Goal: Task Accomplishment & Management: Manage account settings

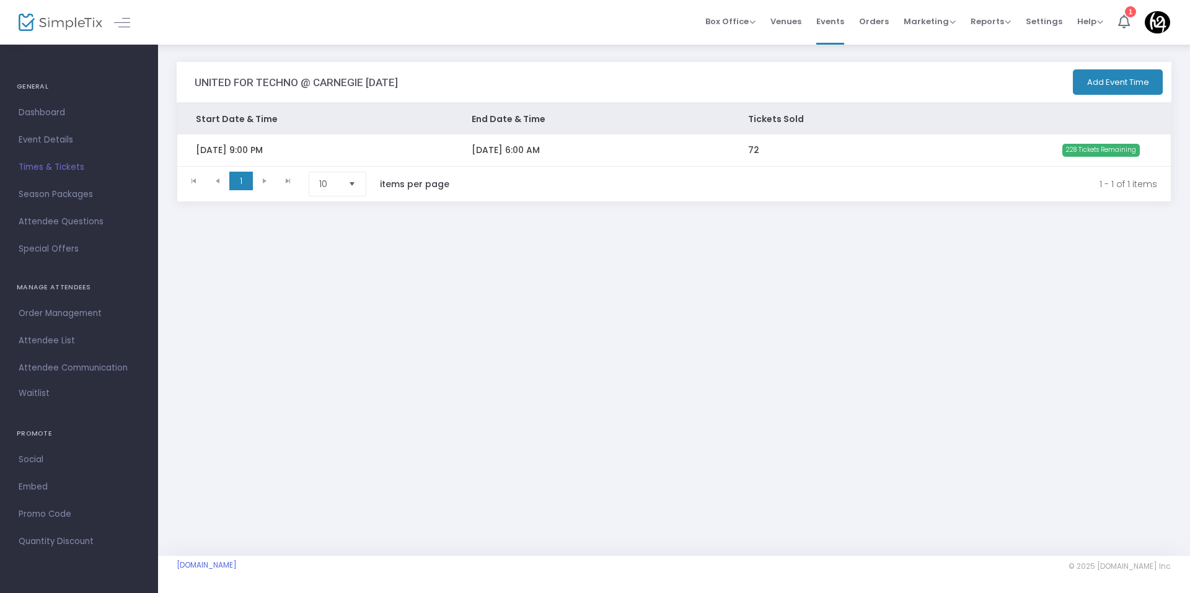
click at [327, 137] on td "[DATE] 9:00 PM" at bounding box center [315, 149] width 276 height 31
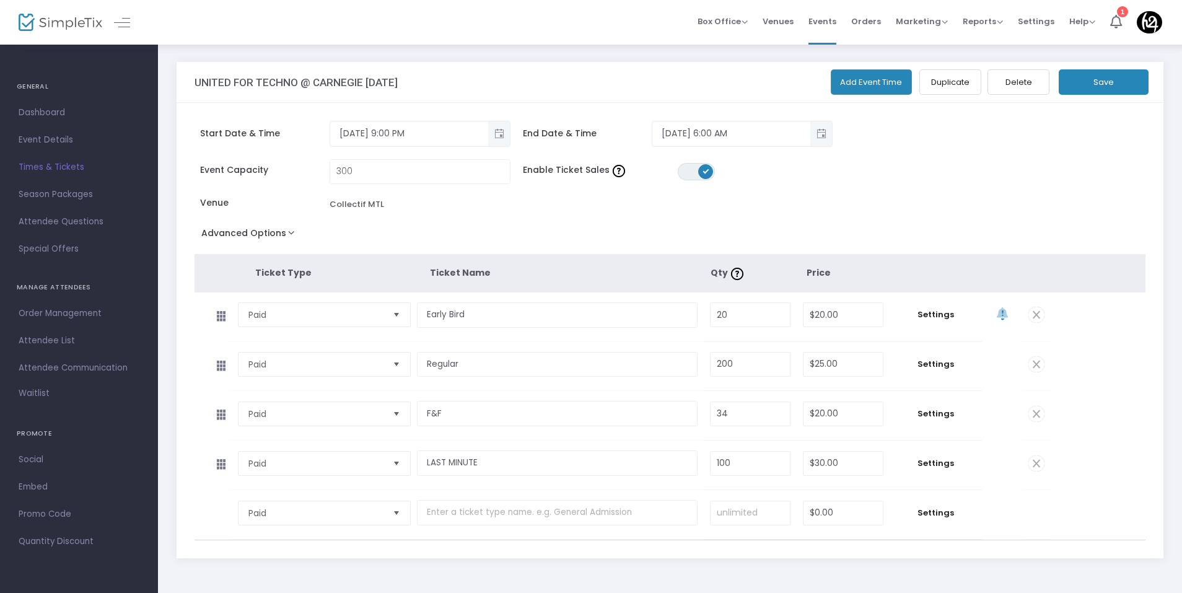
click at [203, 363] on td at bounding box center [212, 366] width 34 height 49
click at [946, 369] on span "Settings" at bounding box center [936, 364] width 81 height 12
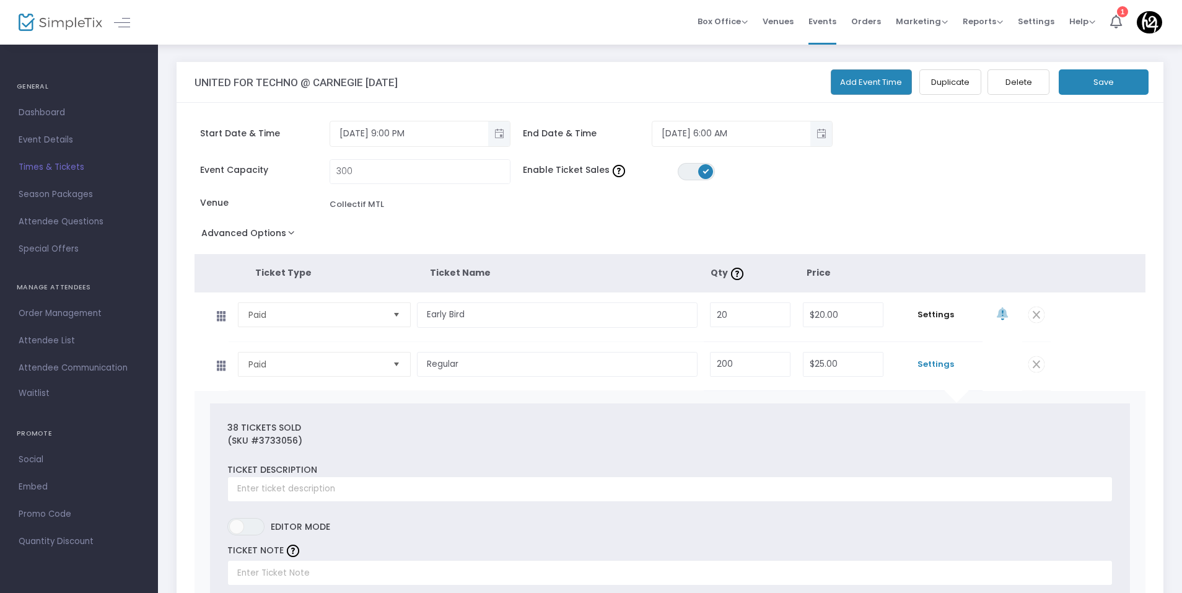
click at [946, 369] on span "Settings" at bounding box center [936, 364] width 81 height 12
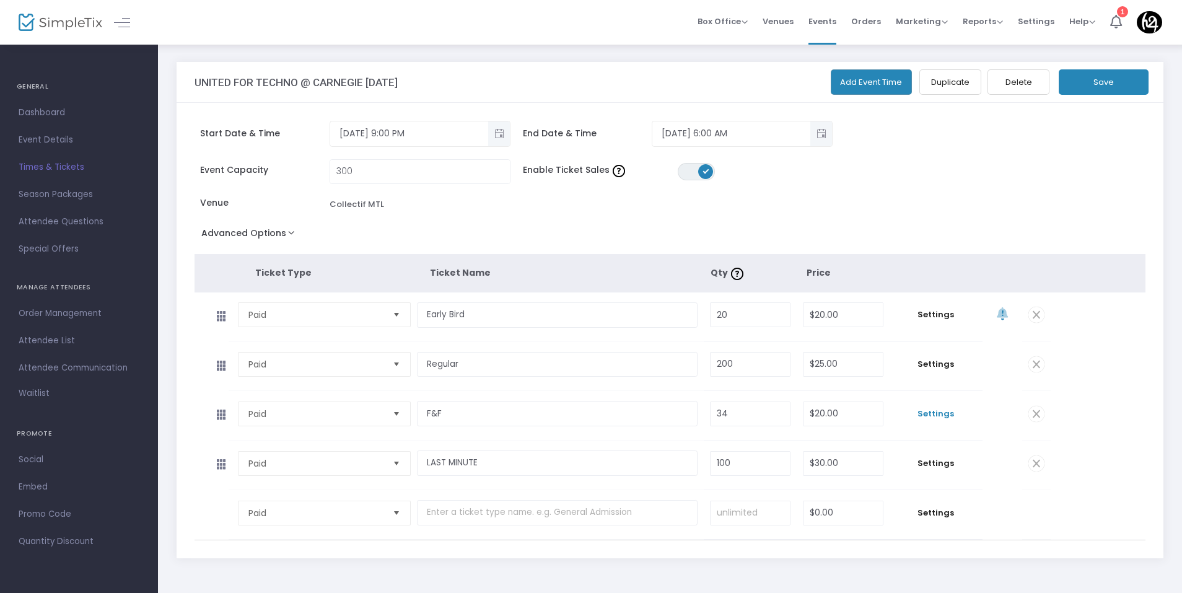
click at [934, 415] on span "Settings" at bounding box center [936, 414] width 81 height 12
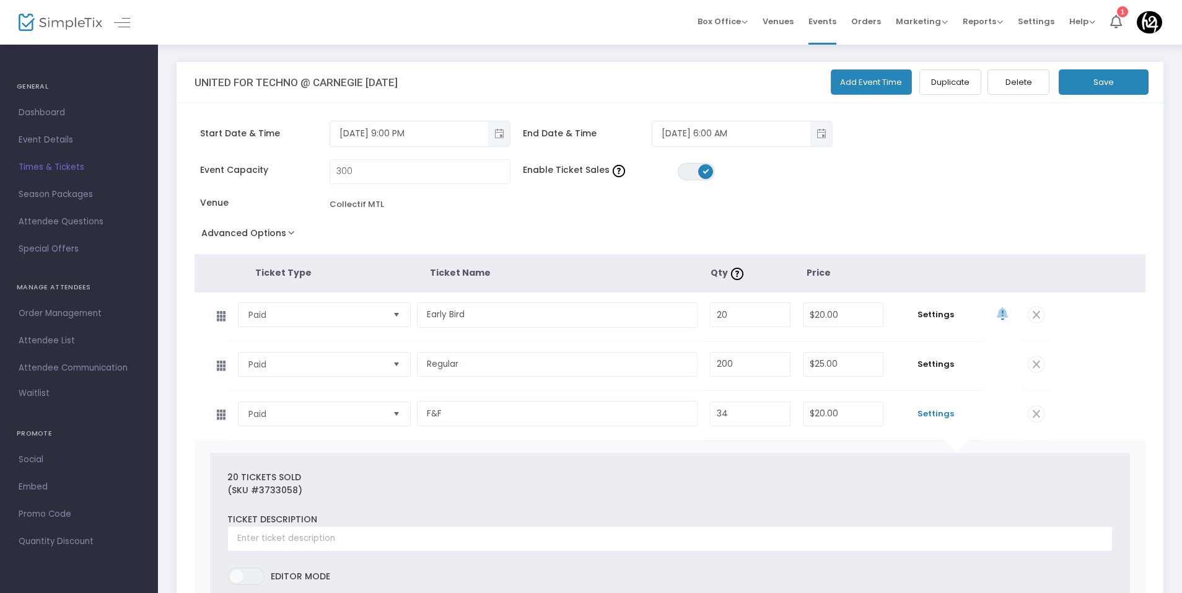
click at [934, 415] on span "Settings" at bounding box center [936, 414] width 81 height 12
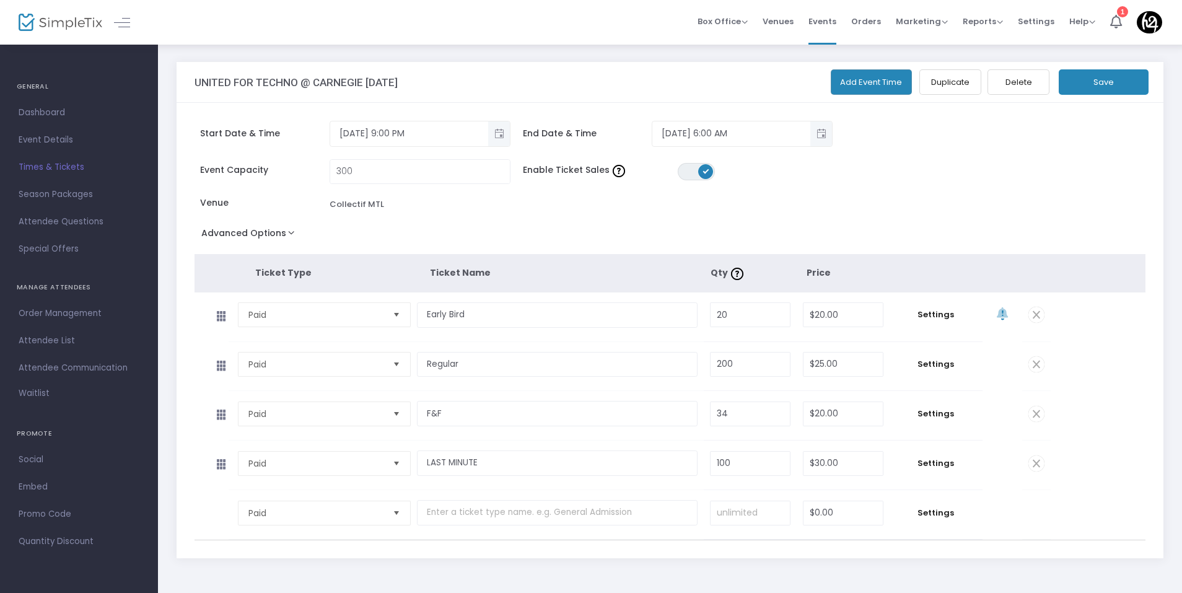
click at [933, 470] on td "Settings" at bounding box center [936, 465] width 93 height 49
click at [933, 466] on span "Settings" at bounding box center [936, 463] width 81 height 12
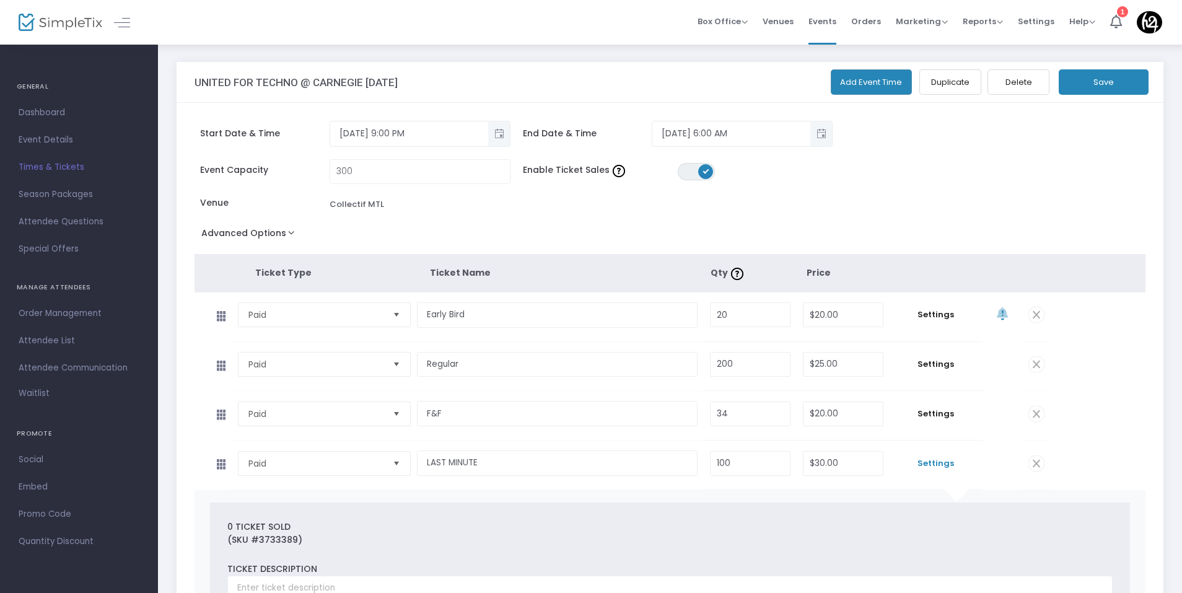
click at [933, 466] on span "Settings" at bounding box center [936, 463] width 81 height 12
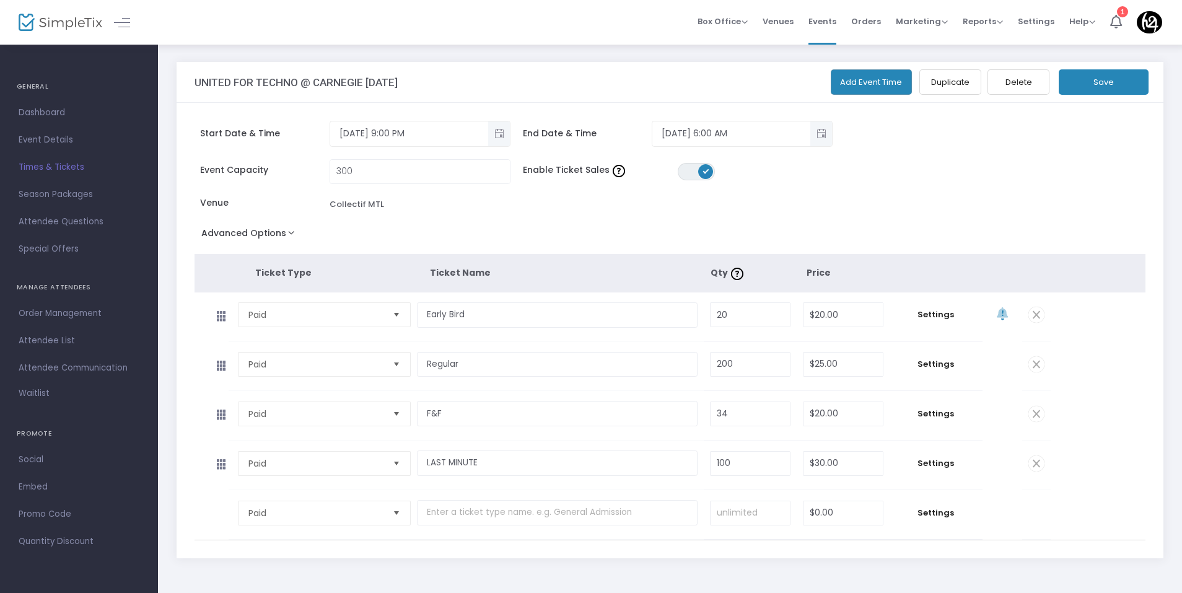
click at [932, 322] on td "Settings" at bounding box center [936, 316] width 93 height 49
click at [928, 312] on span "Settings" at bounding box center [936, 315] width 81 height 12
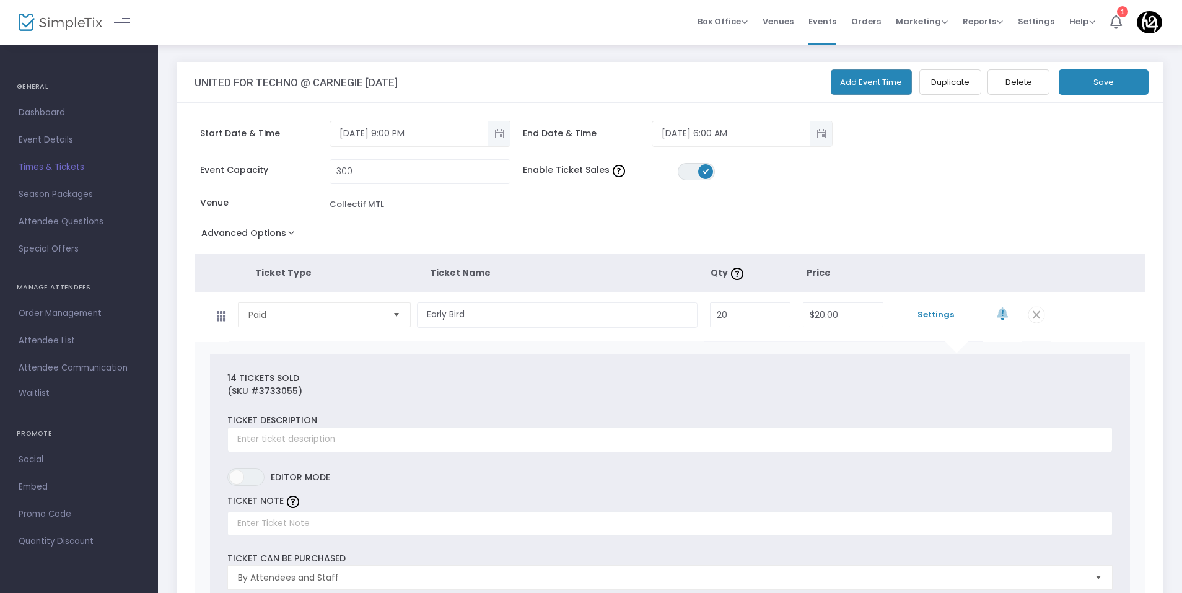
click at [928, 312] on span "Settings" at bounding box center [936, 315] width 81 height 12
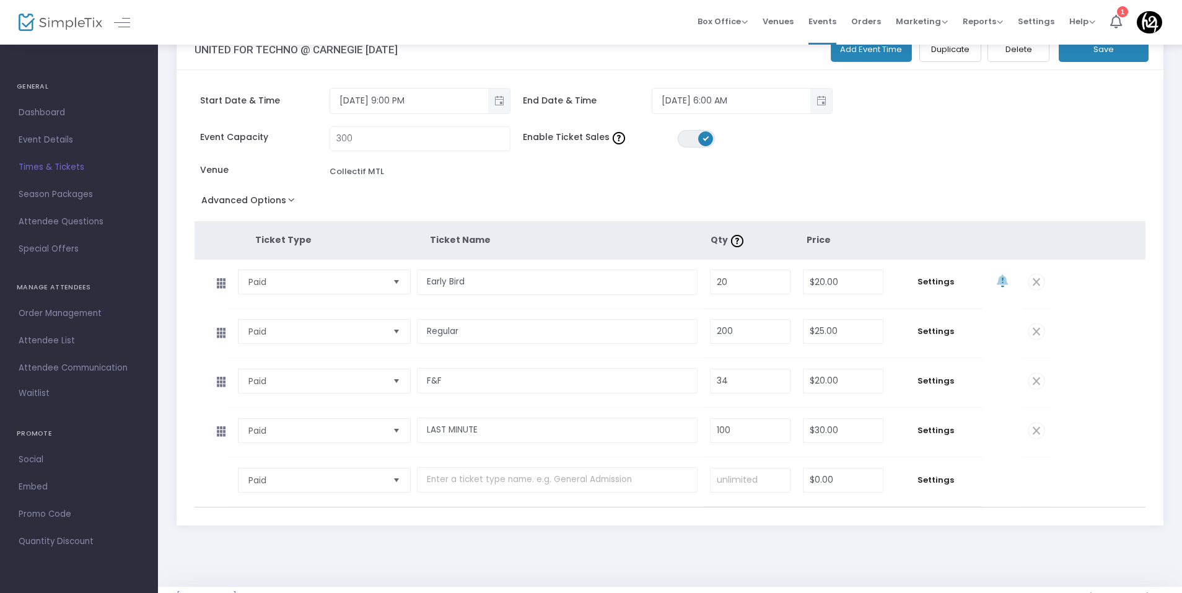
scroll to position [64, 0]
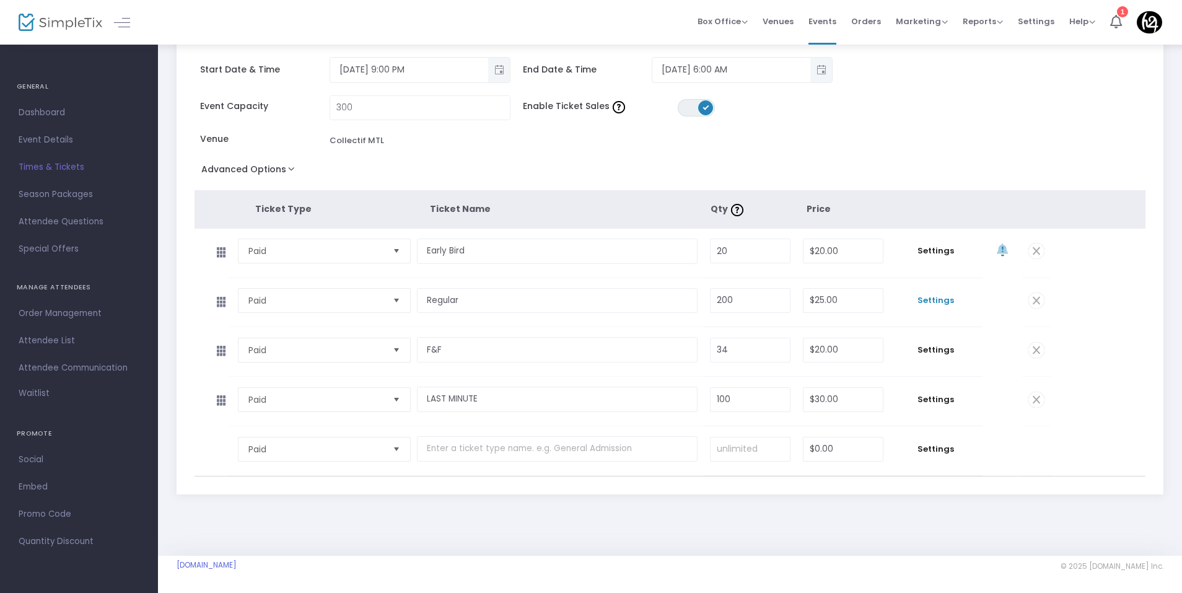
click at [941, 304] on span "Settings" at bounding box center [936, 300] width 81 height 12
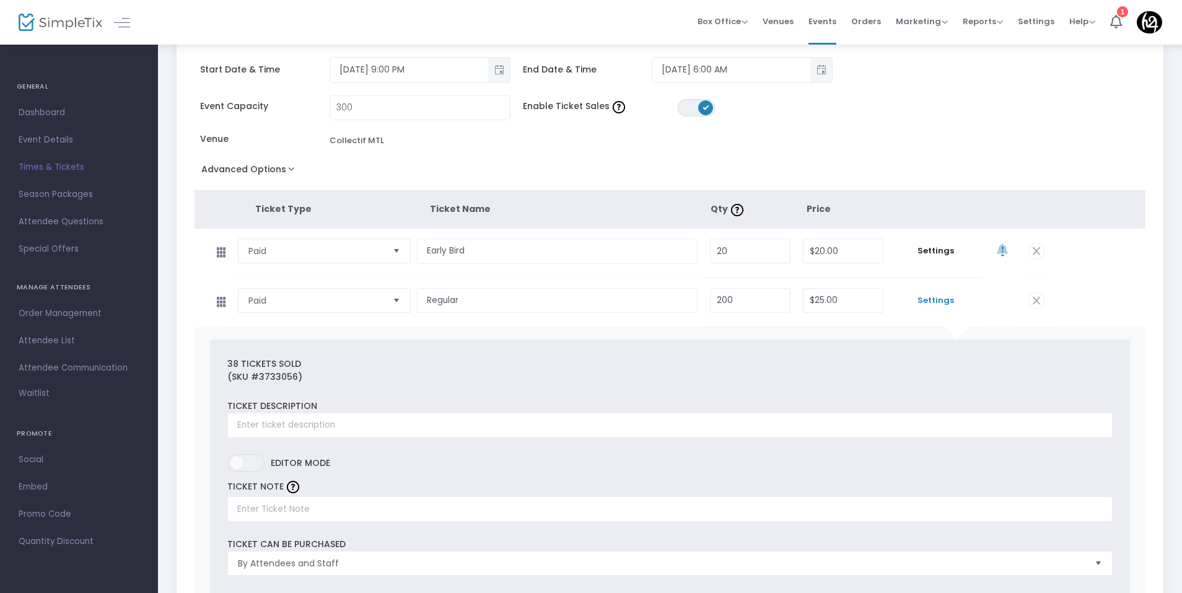
click at [941, 304] on span "Settings" at bounding box center [936, 300] width 81 height 12
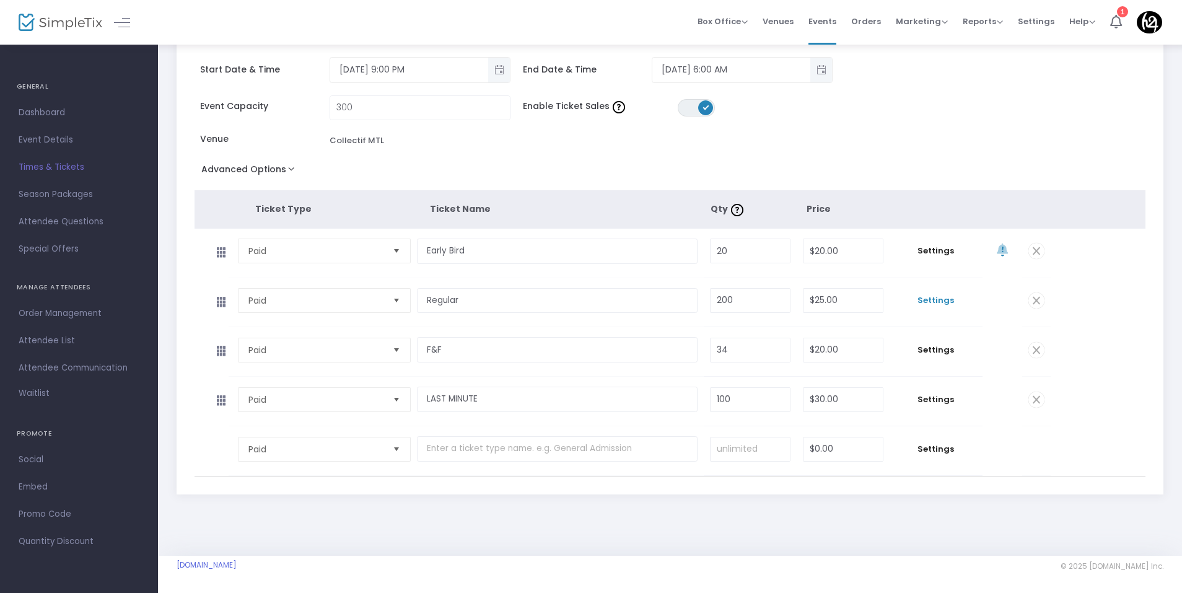
click at [941, 304] on span "Settings" at bounding box center [936, 300] width 81 height 12
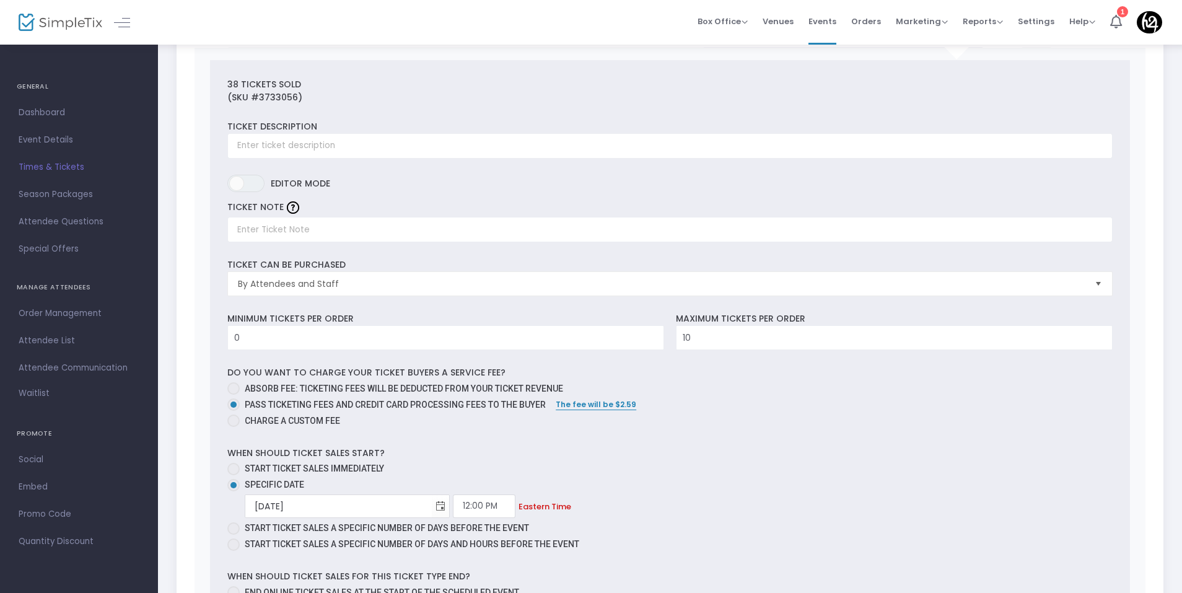
scroll to position [560, 0]
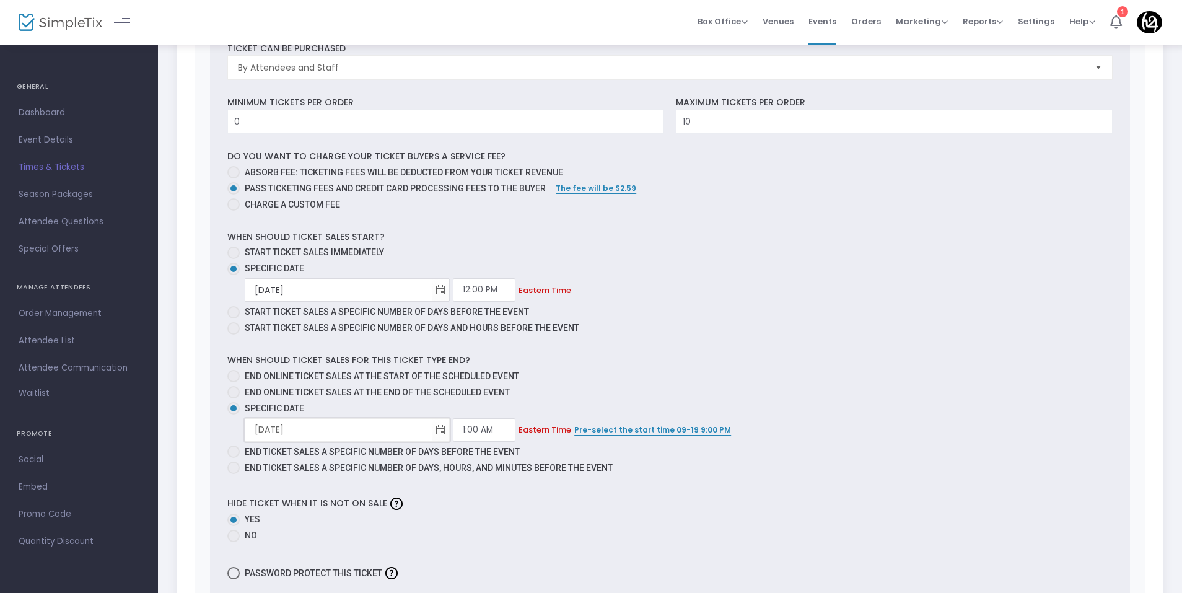
click at [271, 429] on input "[DATE]" at bounding box center [338, 429] width 187 height 25
click at [368, 429] on input "[DATE]" at bounding box center [338, 429] width 187 height 25
click at [431, 432] on span "Toggle calendar" at bounding box center [441, 430] width 20 height 20
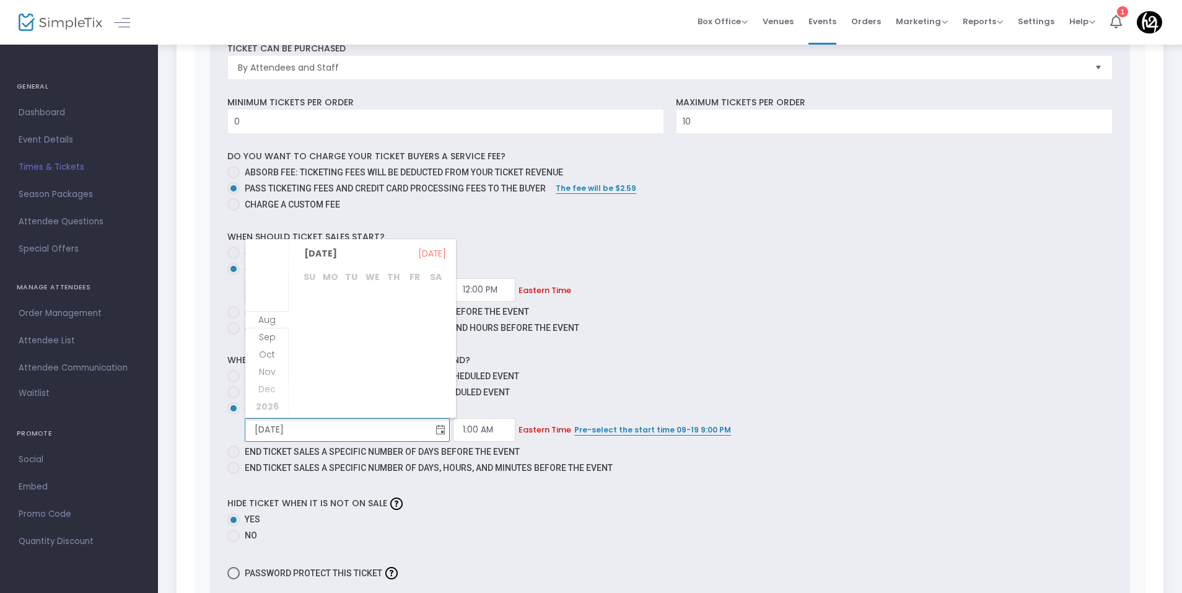
scroll to position [160, 0]
click at [371, 351] on span "17" at bounding box center [372, 349] width 21 height 21
type input "[DATE]"
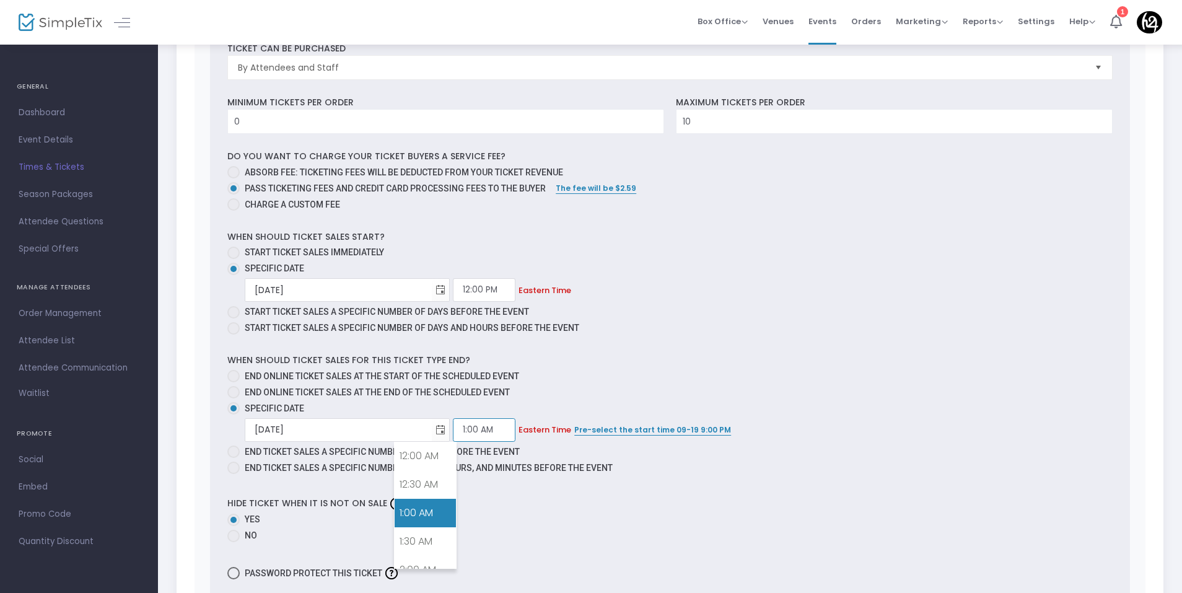
click at [453, 429] on input "1:00 AM" at bounding box center [484, 430] width 63 height 24
click at [432, 493] on link "12:30 PM" at bounding box center [425, 487] width 61 height 29
type input "12:30 PM"
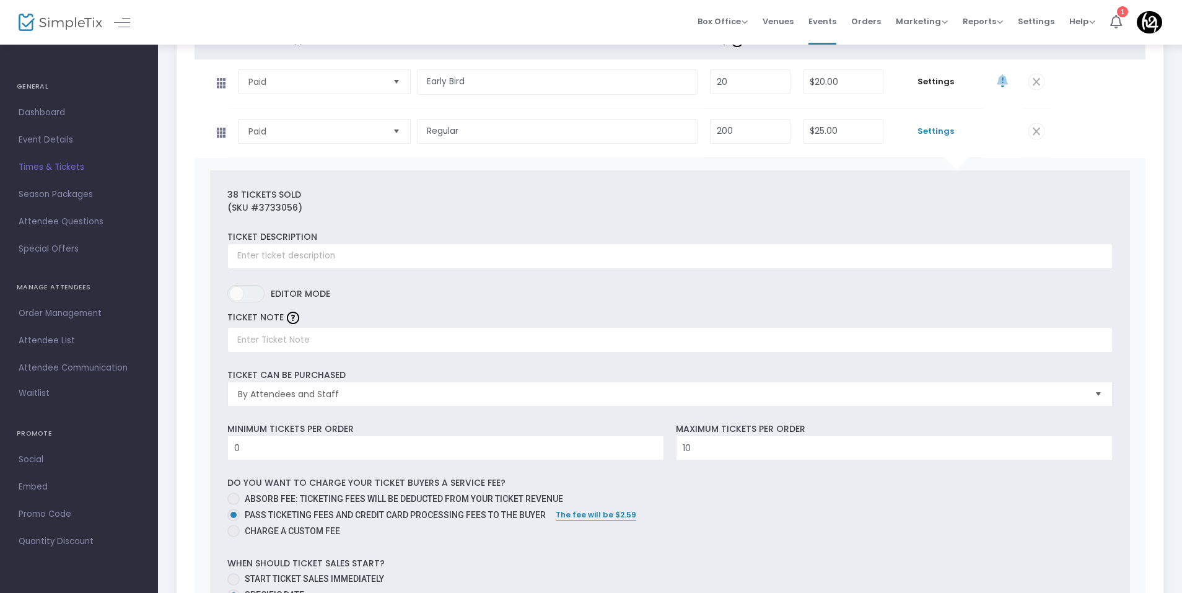
scroll to position [211, 0]
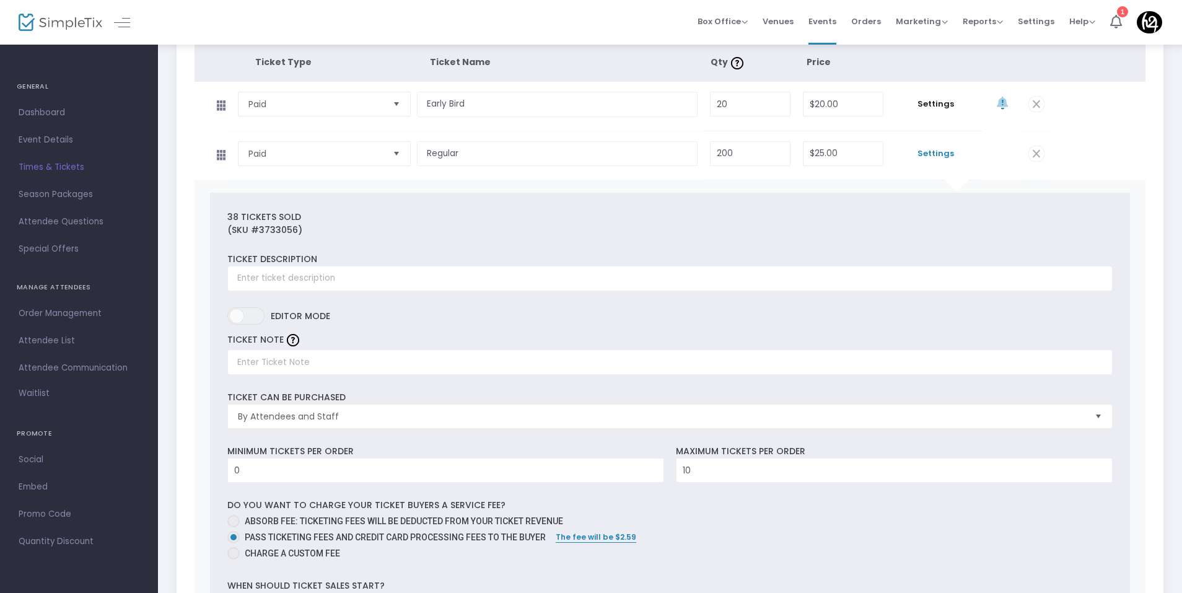
click at [926, 156] on span "Settings" at bounding box center [936, 153] width 81 height 12
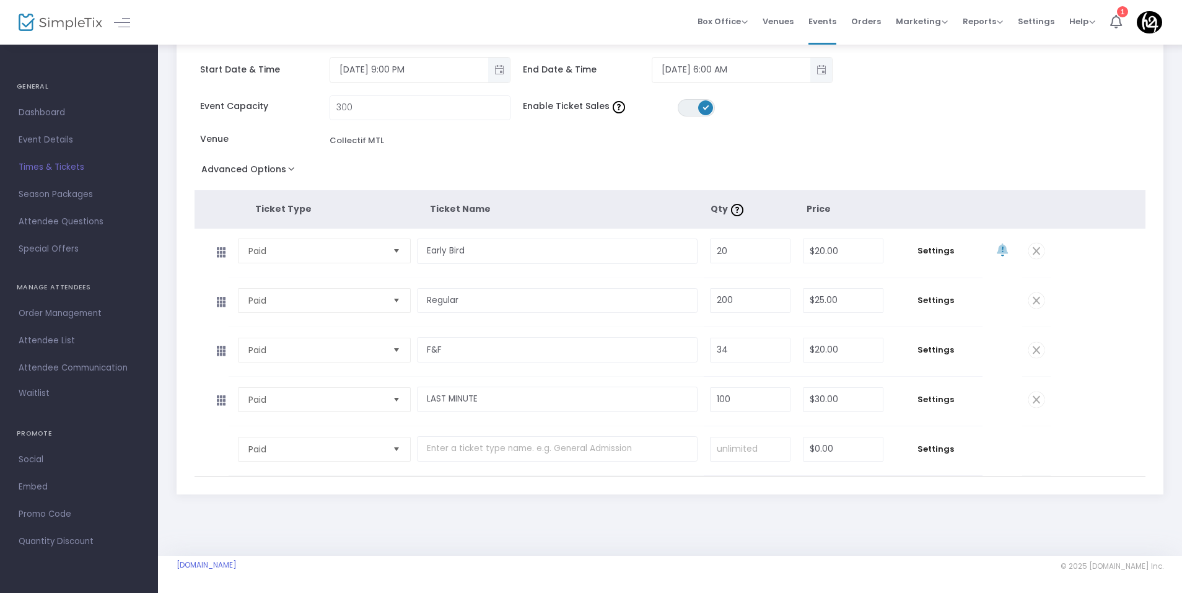
scroll to position [64, 0]
click at [930, 354] on span "Settings" at bounding box center [936, 350] width 81 height 12
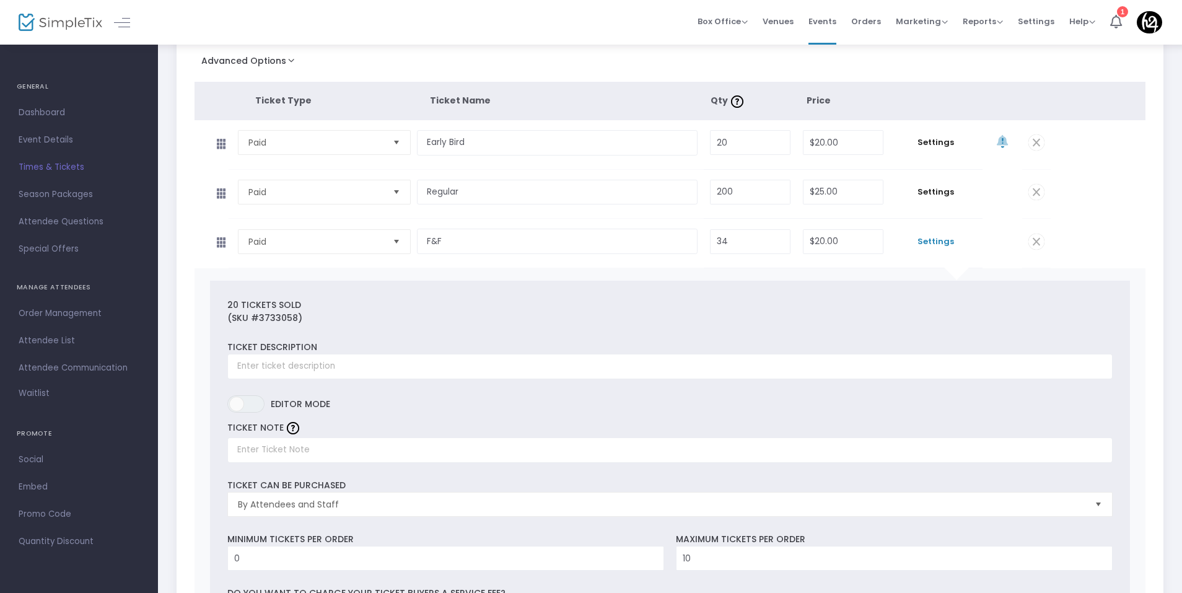
scroll to position [149, 0]
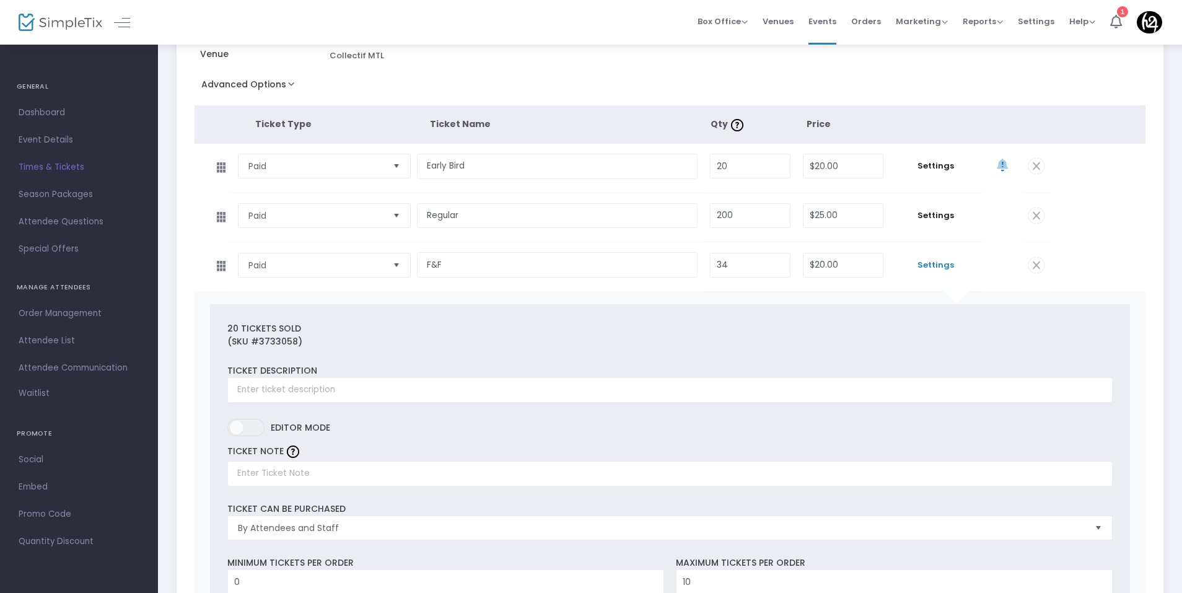
click at [925, 271] on span "Settings" at bounding box center [936, 265] width 81 height 12
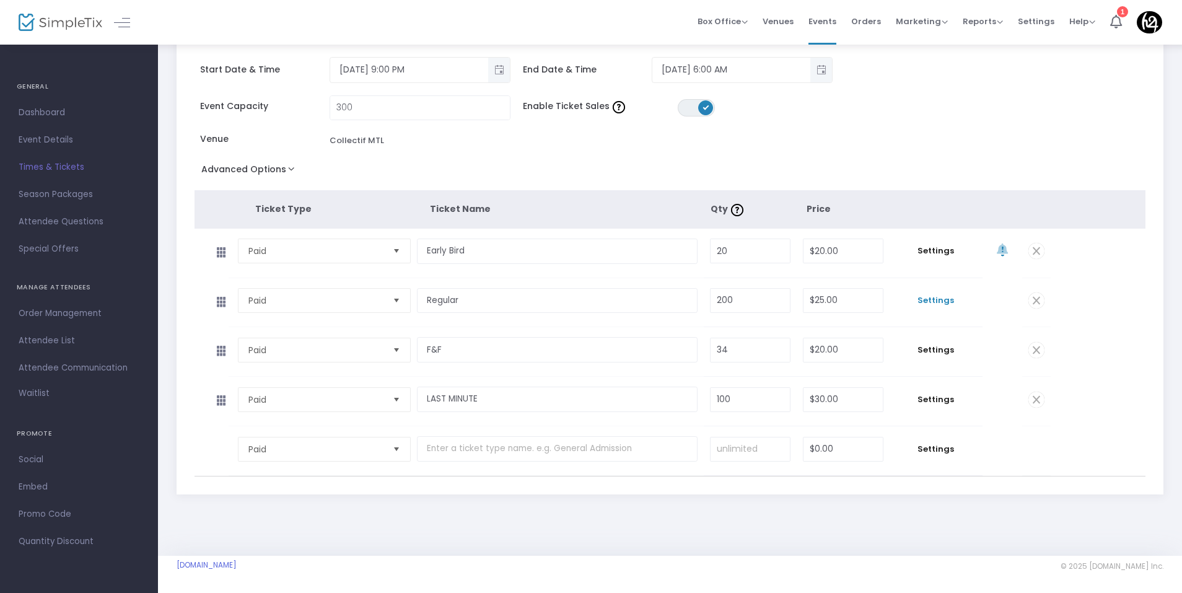
scroll to position [64, 0]
click at [933, 395] on span "Settings" at bounding box center [936, 399] width 81 height 12
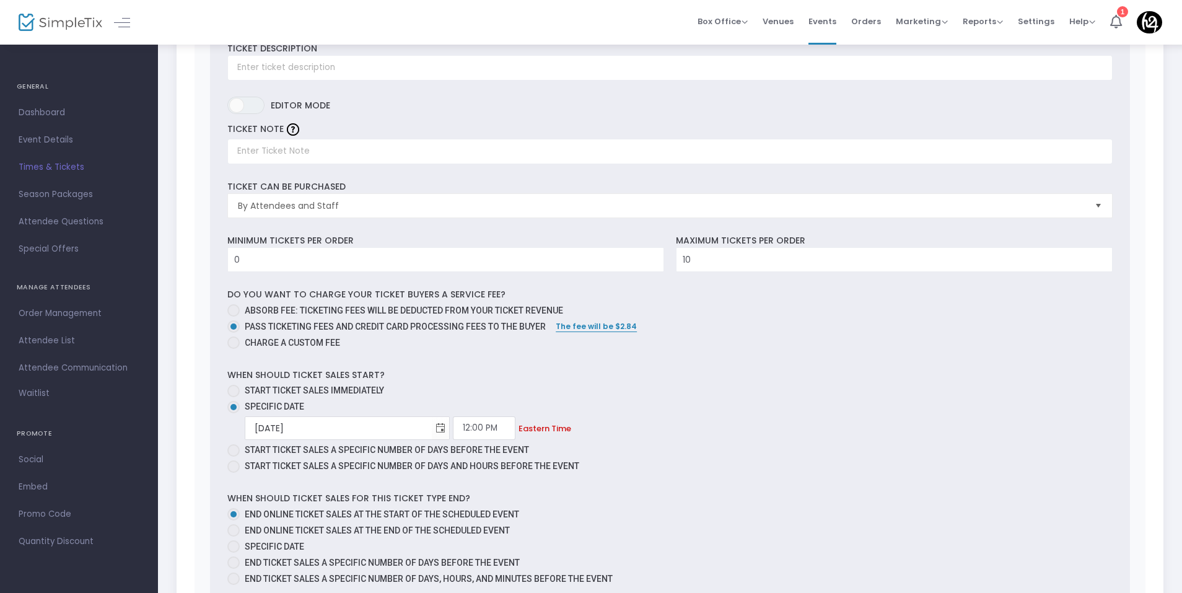
scroll to position [25, 0]
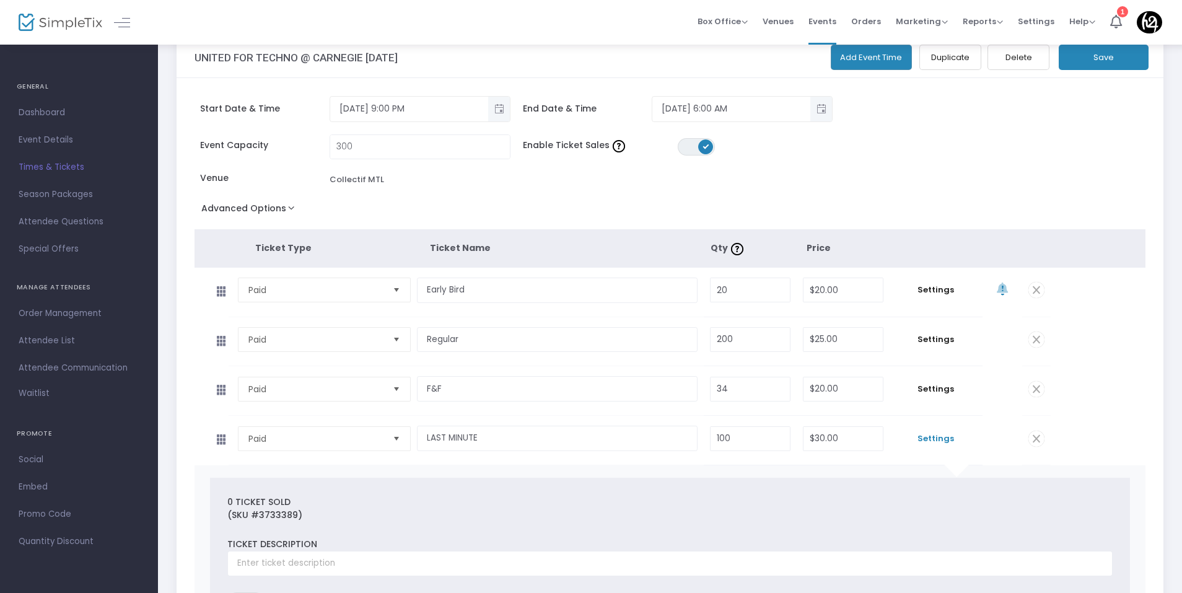
click at [1096, 71] on div "UNITED FOR TECHNO @ CARNEGIE [DATE] Add Event Time Duplicate Delete Save" at bounding box center [670, 57] width 987 height 41
click at [1096, 68] on button "Save" at bounding box center [1104, 57] width 90 height 25
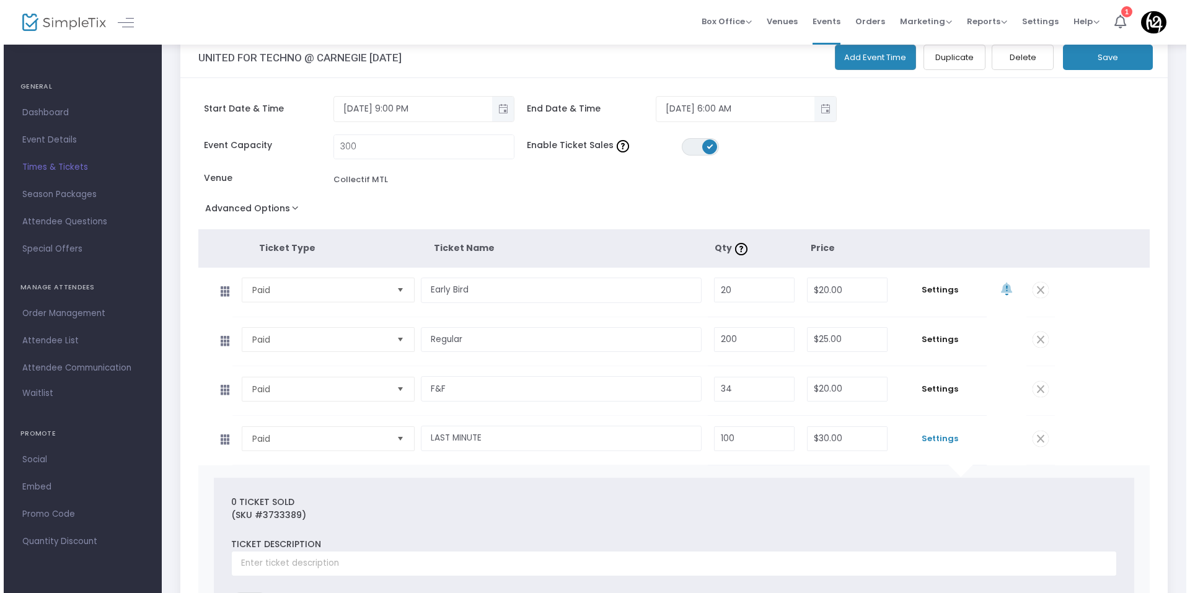
scroll to position [0, 0]
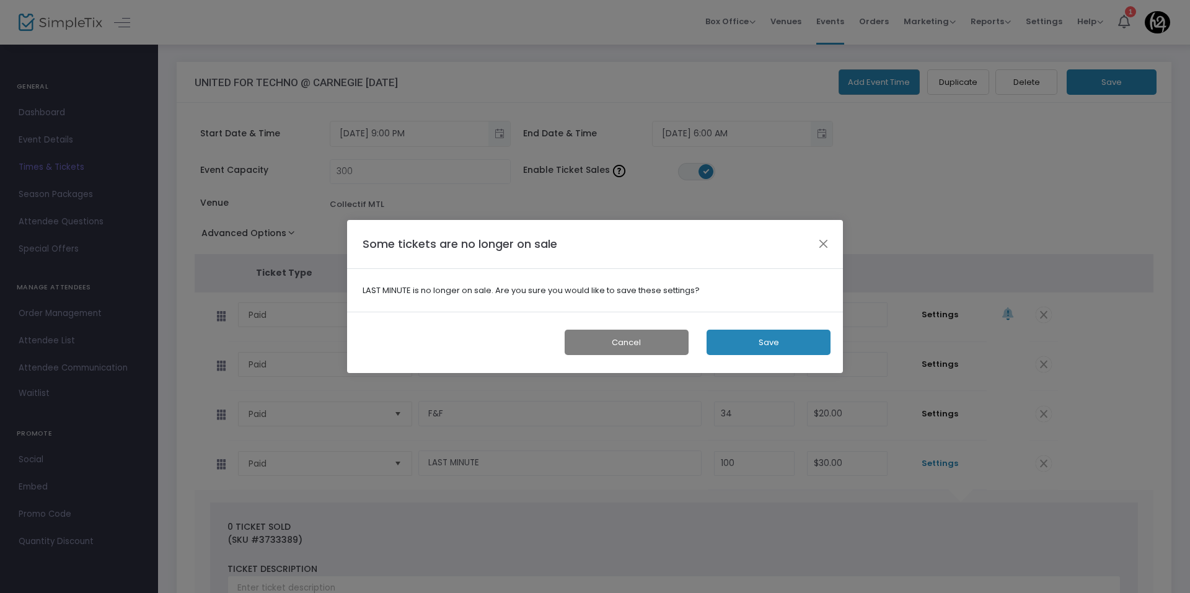
click at [753, 341] on button "Save" at bounding box center [768, 342] width 124 height 25
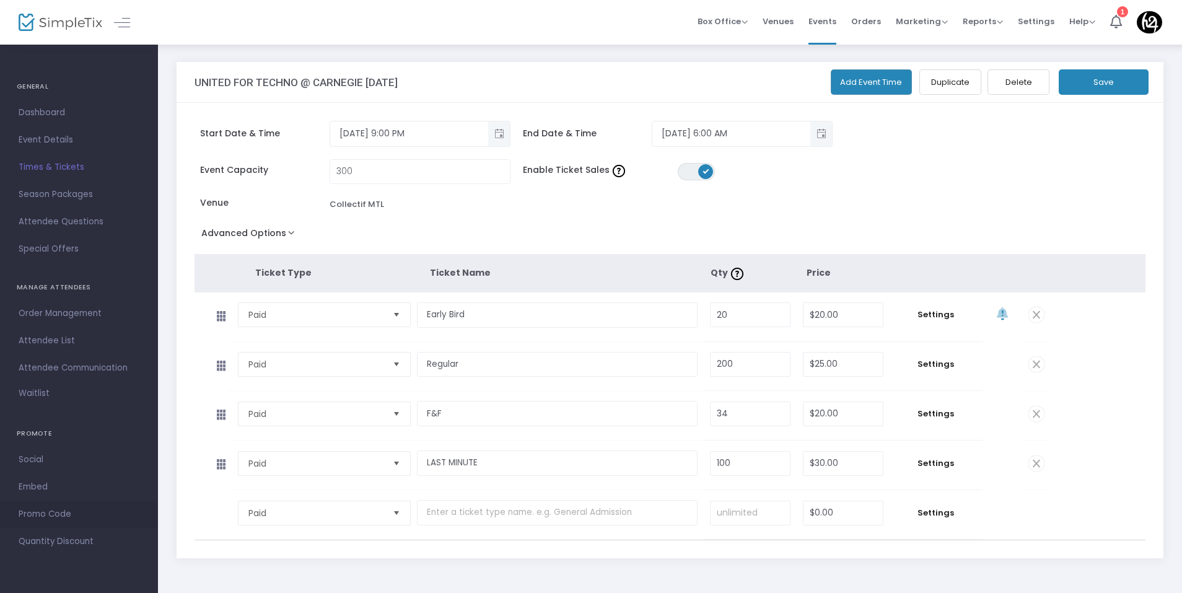
click at [59, 513] on span "Promo Code" at bounding box center [79, 514] width 121 height 16
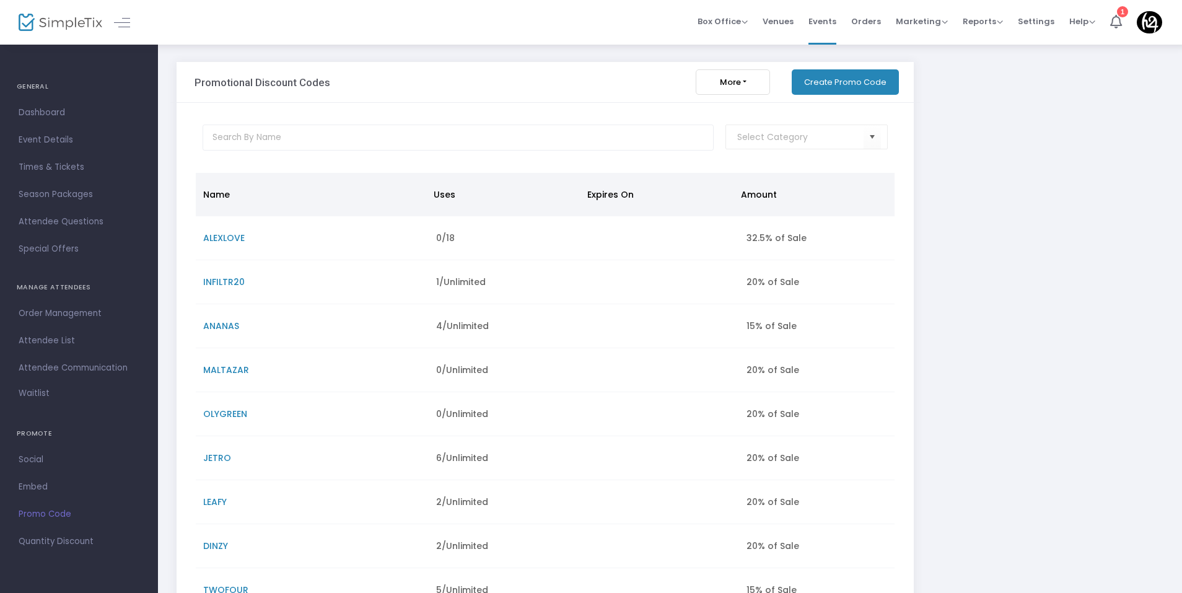
click at [43, 545] on span "Quantity Discount" at bounding box center [79, 541] width 121 height 16
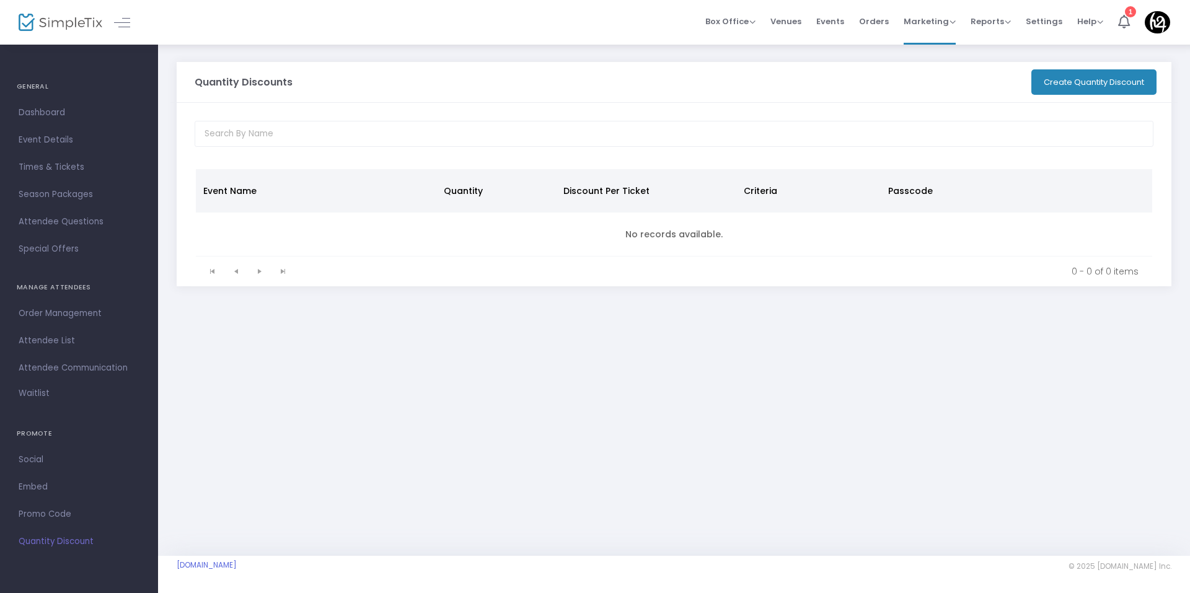
click at [50, 518] on span "Promo Code" at bounding box center [79, 514] width 121 height 16
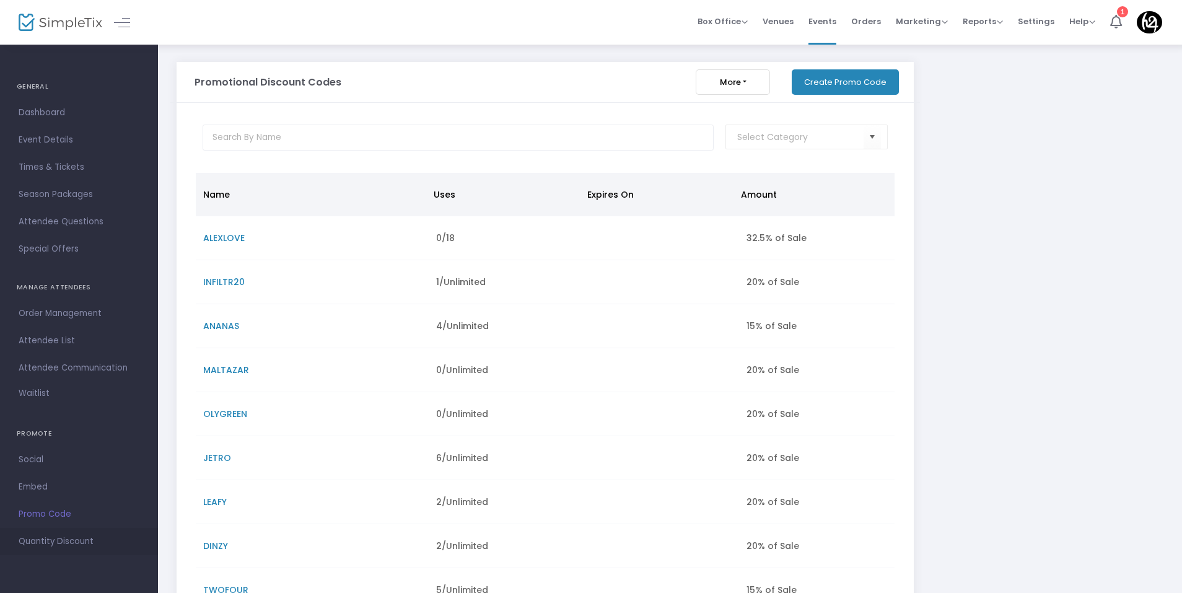
click at [12, 538] on link "Quantity Discount" at bounding box center [79, 541] width 158 height 27
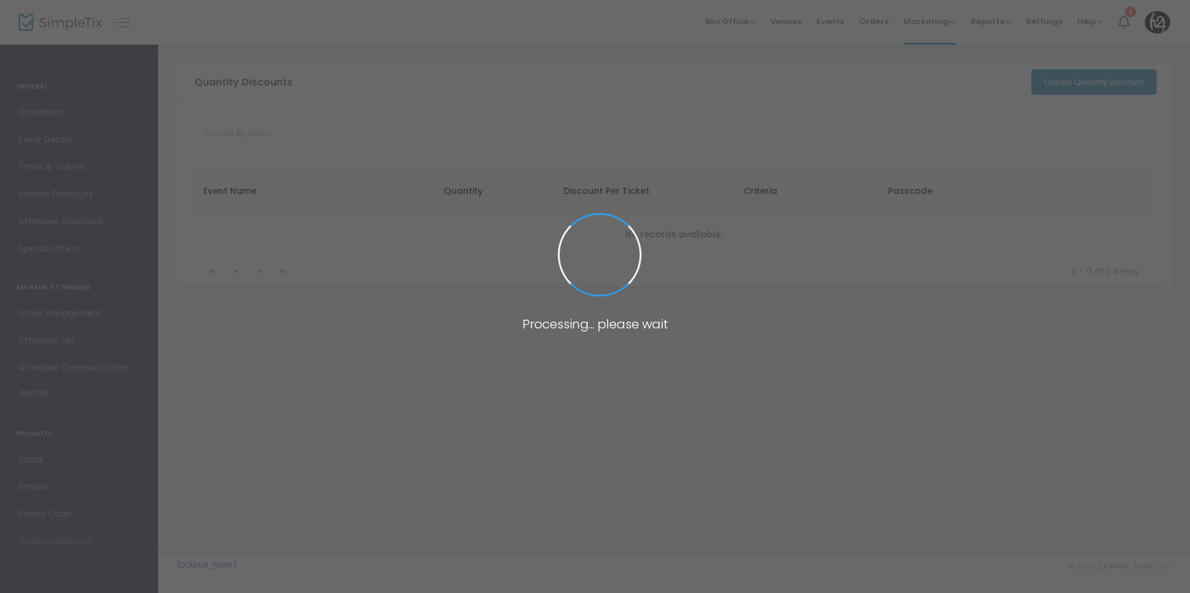
click at [1089, 64] on span at bounding box center [595, 296] width 1190 height 593
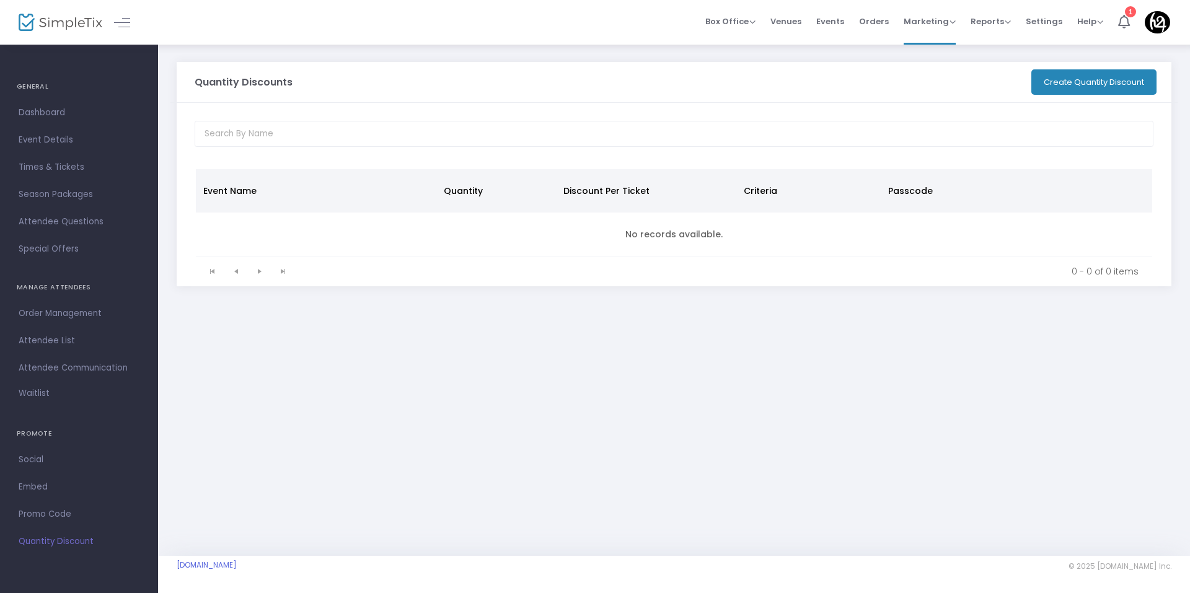
click at [1078, 73] on button "Create Quantity Discount" at bounding box center [1093, 81] width 125 height 25
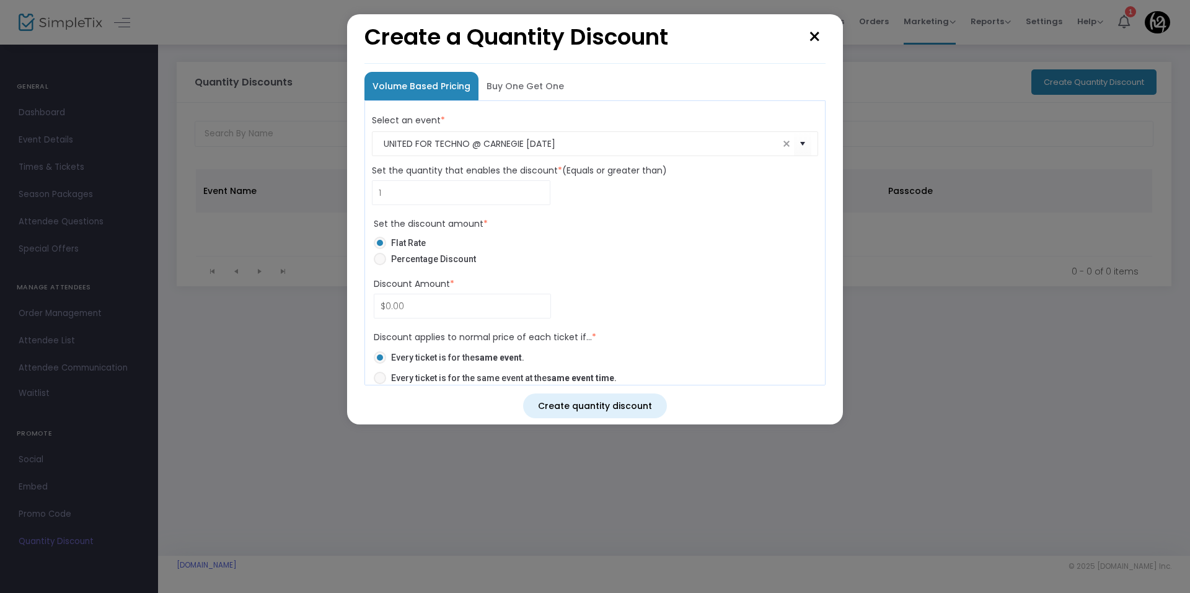
click at [455, 260] on span "Percentage Discount" at bounding box center [431, 259] width 90 height 12
click at [380, 265] on input "Percentage Discount" at bounding box center [379, 265] width 1 height 1
radio input "true"
type input "0.00%"
click at [429, 237] on label "Flat Rate" at bounding box center [590, 243] width 432 height 12
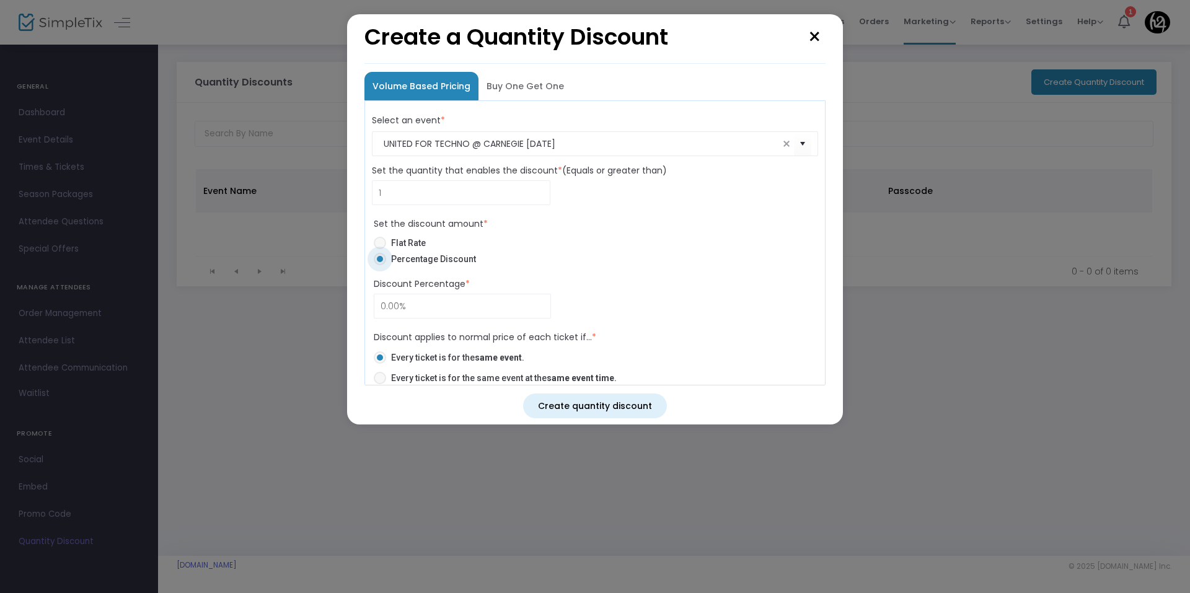
click at [380, 249] on input "Flat Rate" at bounding box center [379, 249] width 1 height 1
radio input "true"
type input "$0.00"
click at [818, 36] on button "×" at bounding box center [815, 37] width 22 height 34
radio input "false"
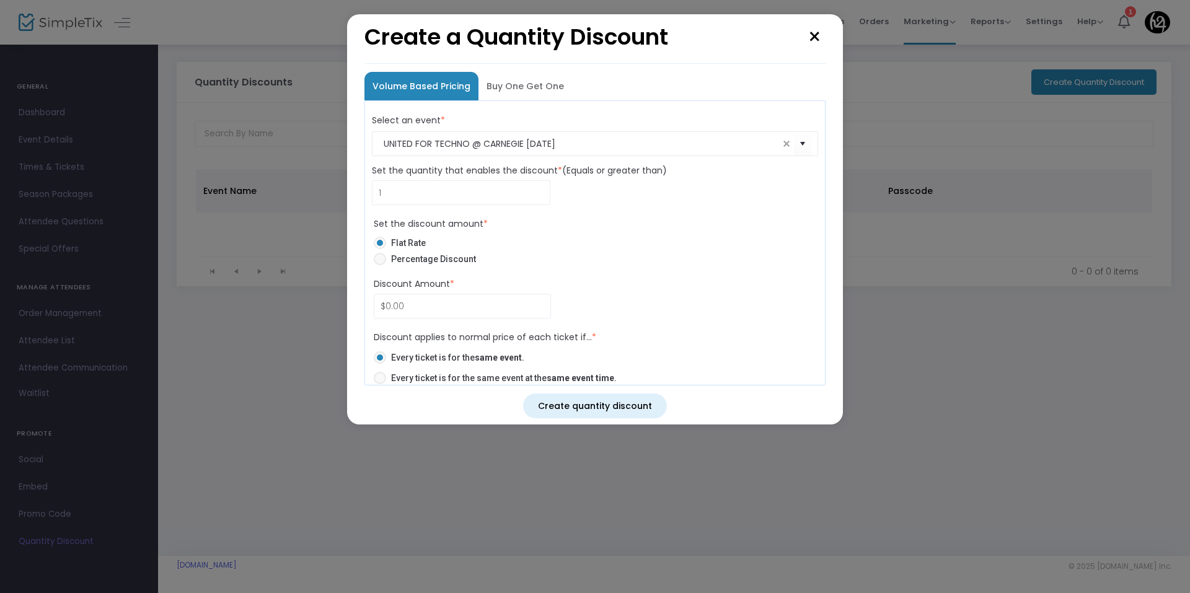
radio input "false"
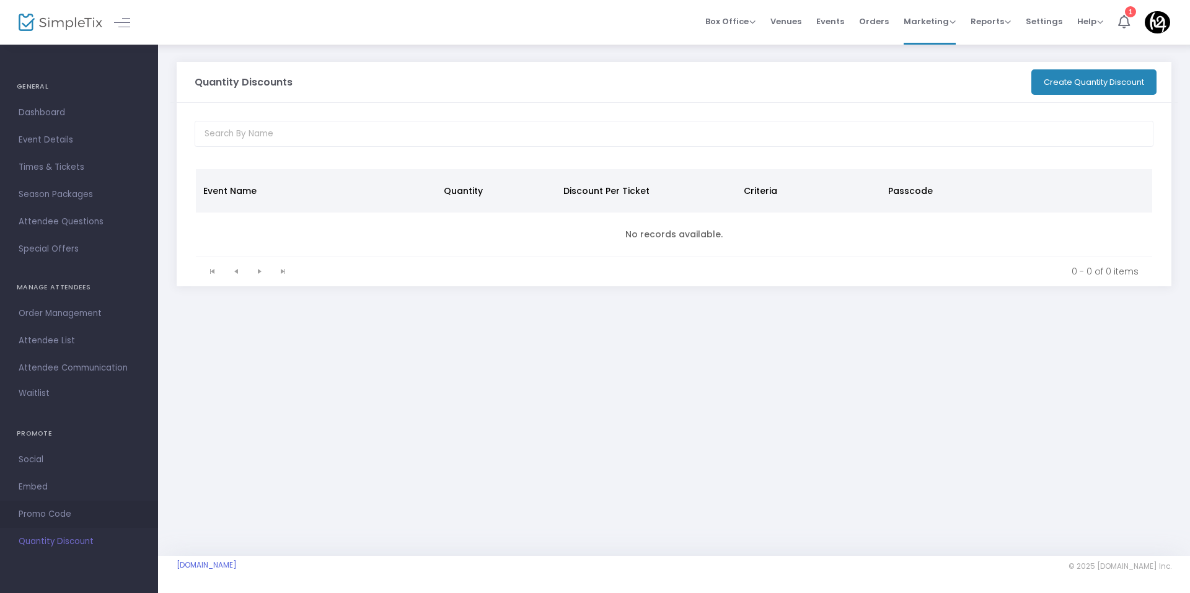
click at [41, 517] on span "Promo Code" at bounding box center [79, 514] width 121 height 16
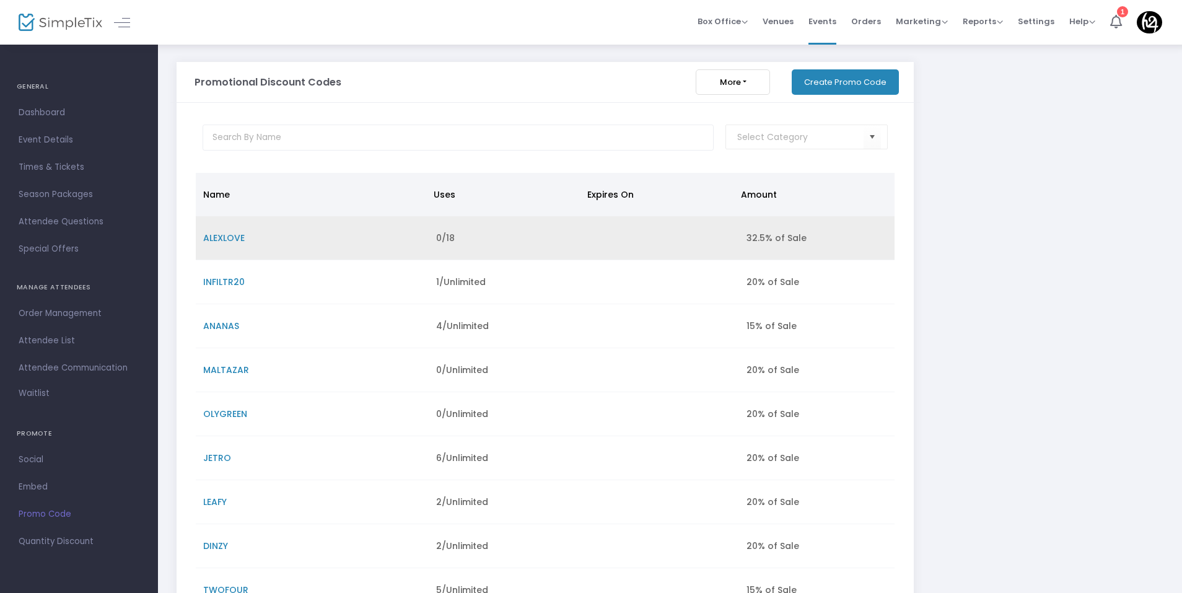
click at [291, 251] on td "ALEXLOVE" at bounding box center [312, 238] width 233 height 44
click at [234, 235] on span "ALEXLOVE" at bounding box center [224, 238] width 42 height 12
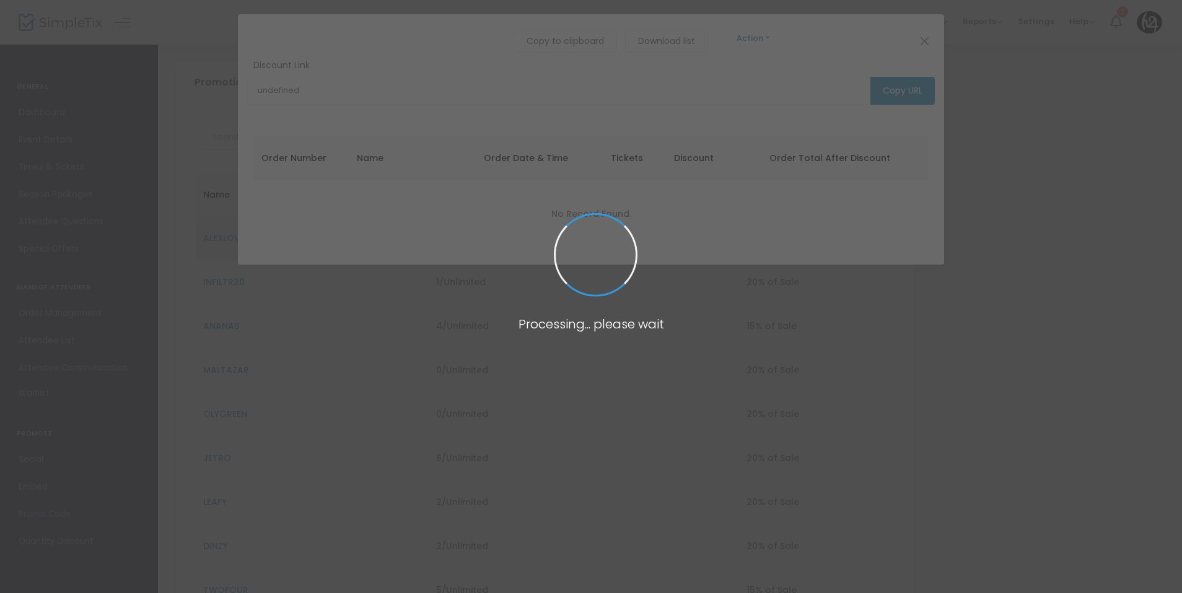
type input "[URL][DOMAIN_NAME]"
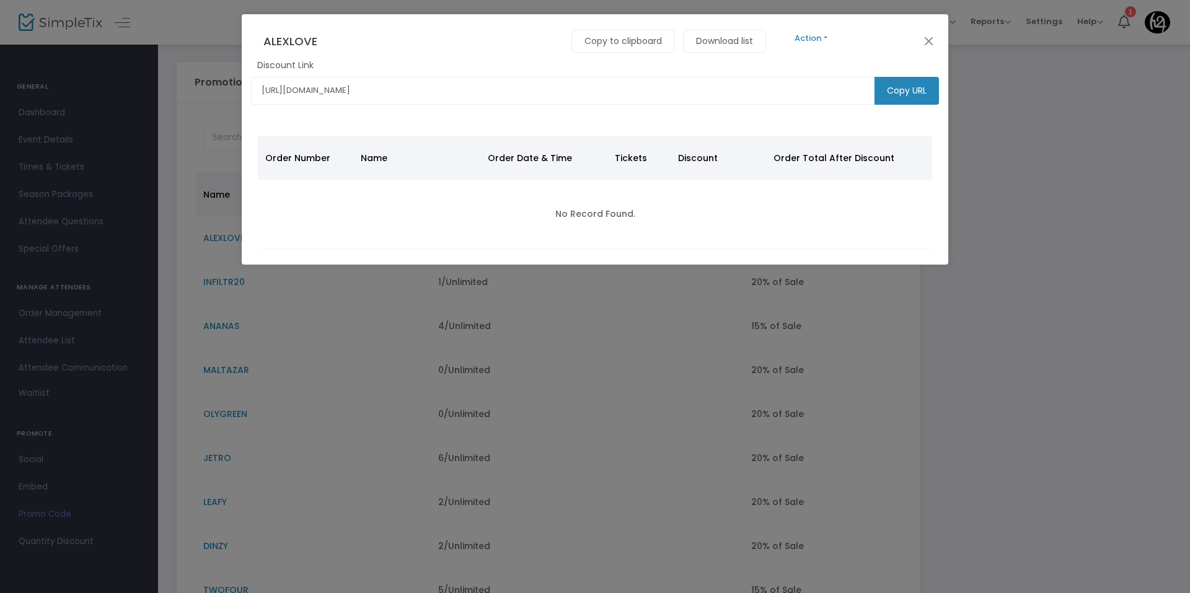
click at [854, 37] on div "ALEXLOVE Copy to clipboard Download list Action Edit Delete" at bounding box center [595, 41] width 706 height 54
click at [828, 40] on button "Action" at bounding box center [811, 39] width 74 height 14
click at [809, 70] on link "Edit" at bounding box center [1127, 71] width 706 height 22
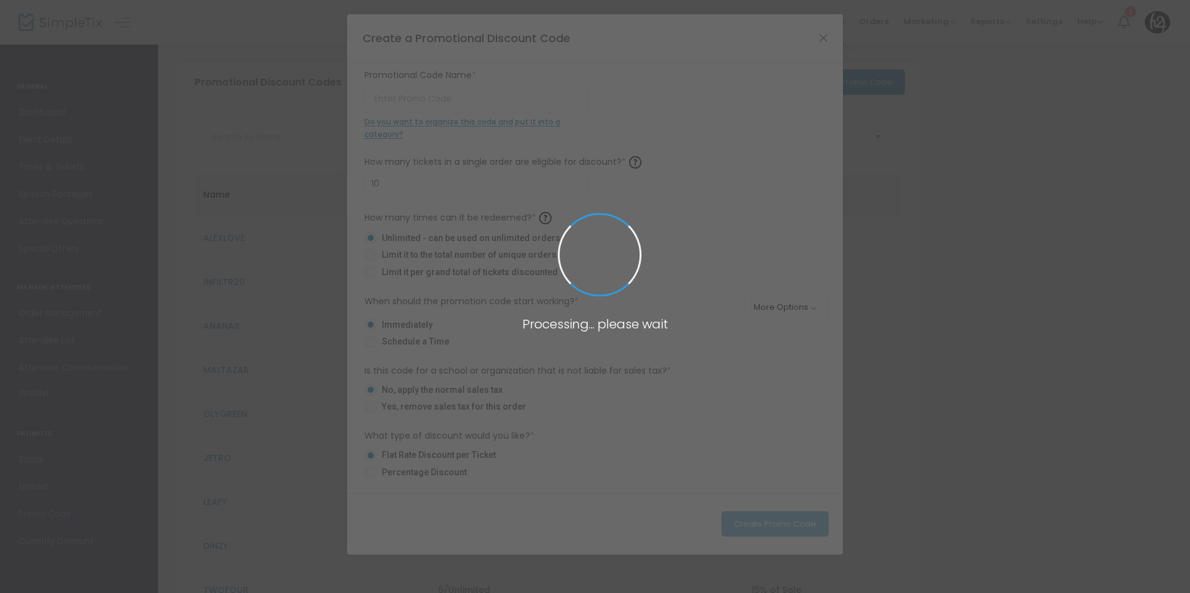
type input "ALEXLOVE"
radio input "false"
radio input "true"
radio input "false"
radio input "true"
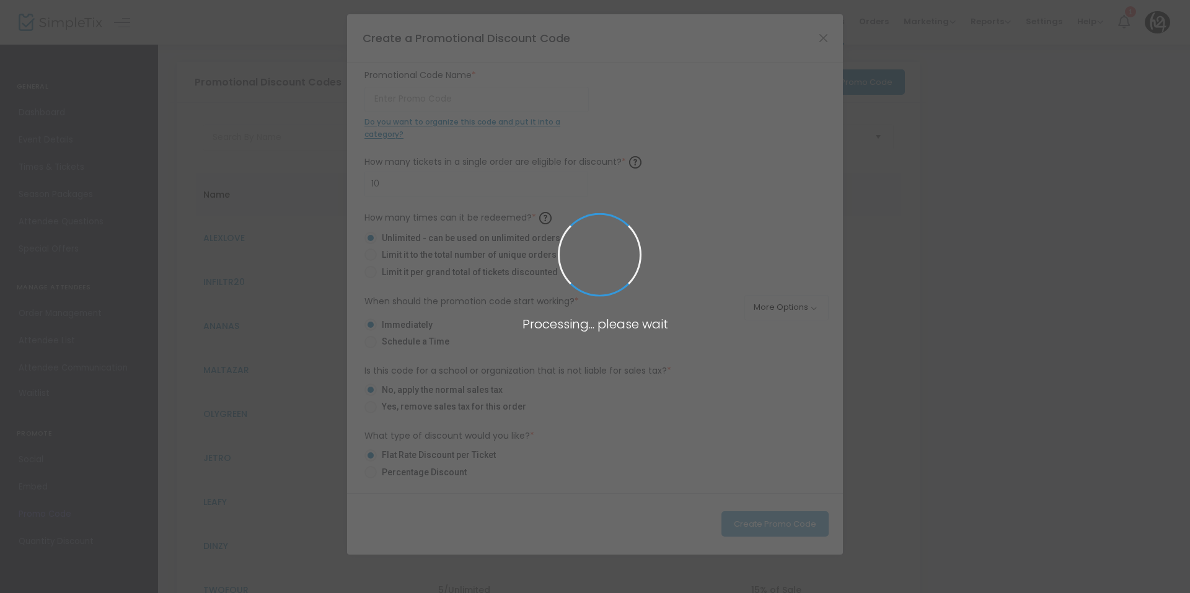
type input "32.50%"
radio input "false"
radio input "true"
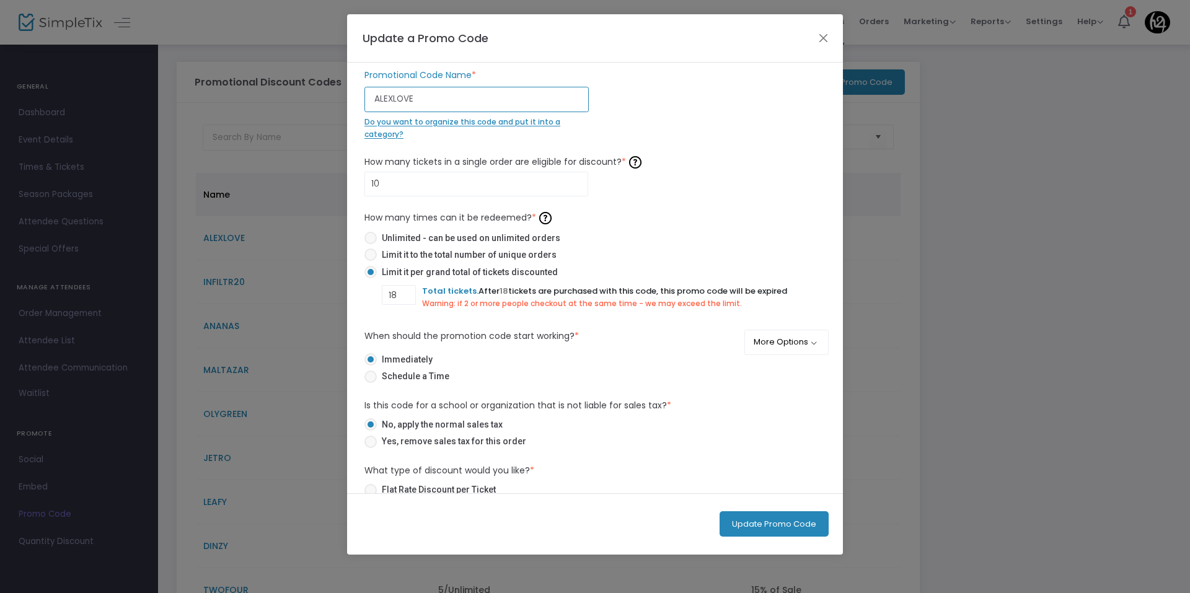
drag, startPoint x: 435, startPoint y: 100, endPoint x: 206, endPoint y: 100, distance: 229.3
click at [212, 100] on ngb-modal-window "Update a Promo Code ALEXLOVE Promotional Code Name * Do you want to organize th…" at bounding box center [595, 296] width 1190 height 593
type input "SOTMOON"
click at [665, 123] on div "SOTMOON Promotional Code Name * Do you want to organize this code and put it in…" at bounding box center [594, 104] width 473 height 71
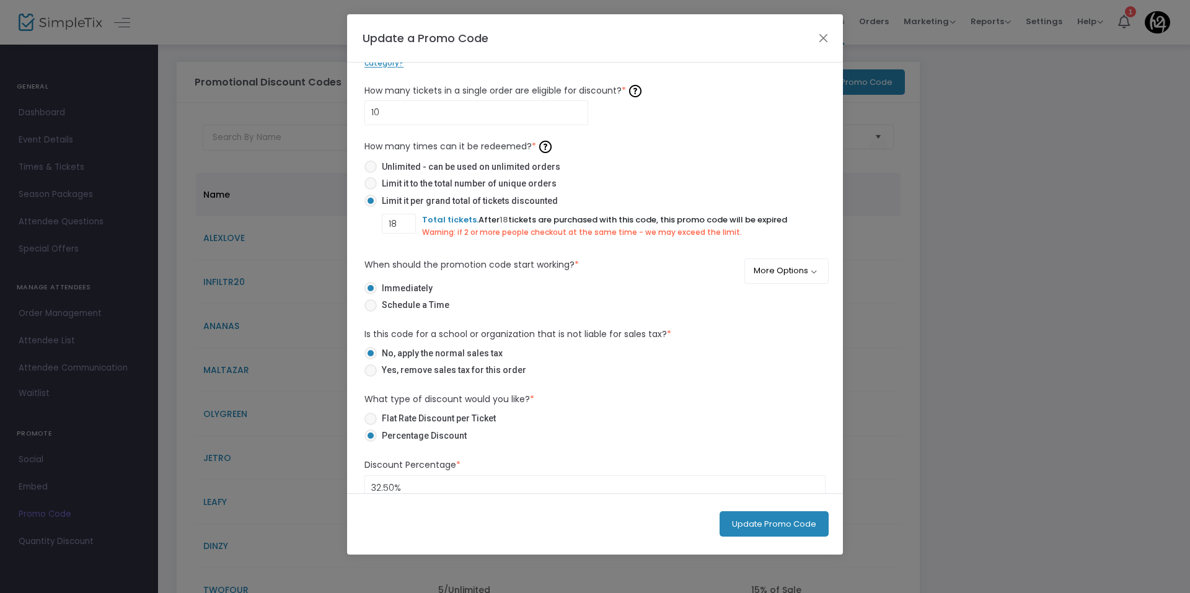
scroll to position [184, 0]
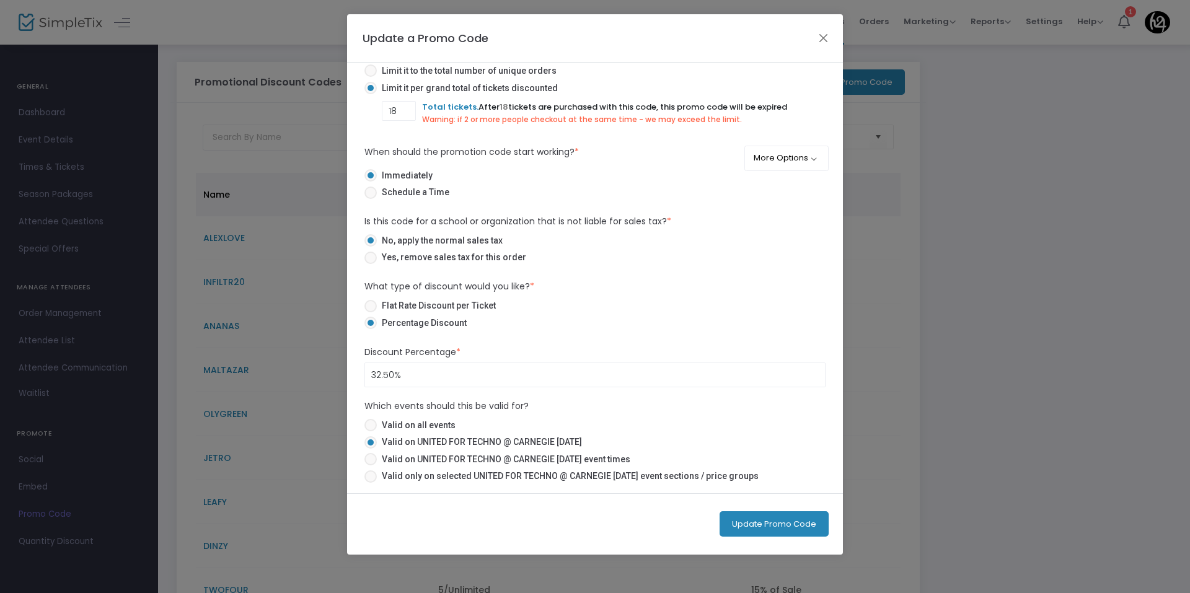
click at [802, 524] on button "Update Promo Code" at bounding box center [773, 523] width 109 height 25
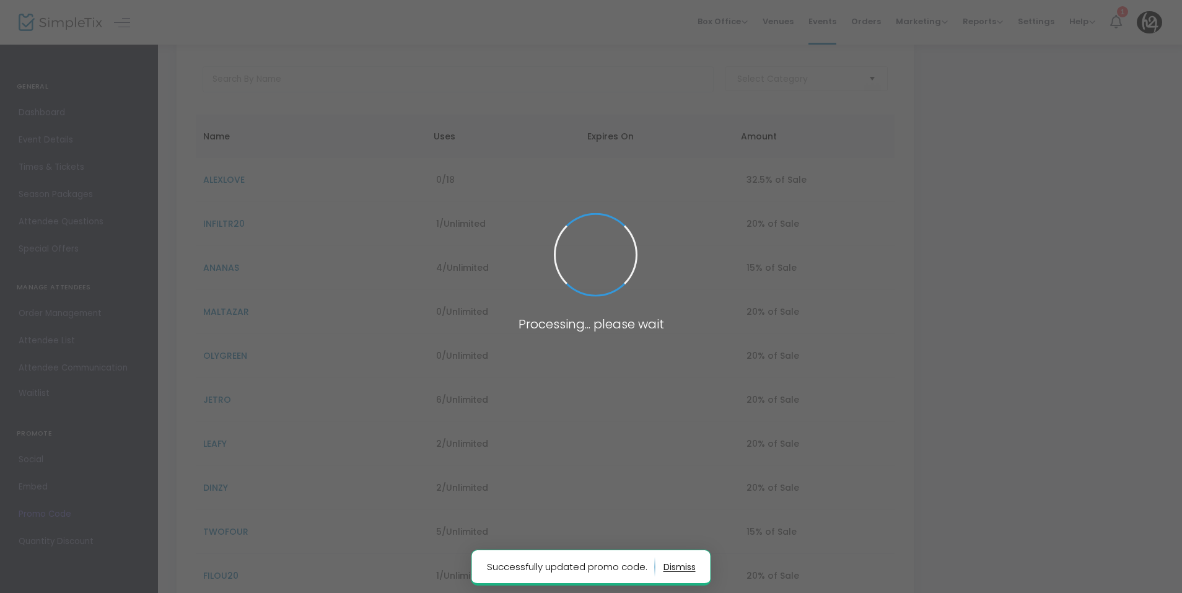
scroll to position [63, 0]
